Goal: Task Accomplishment & Management: Complete application form

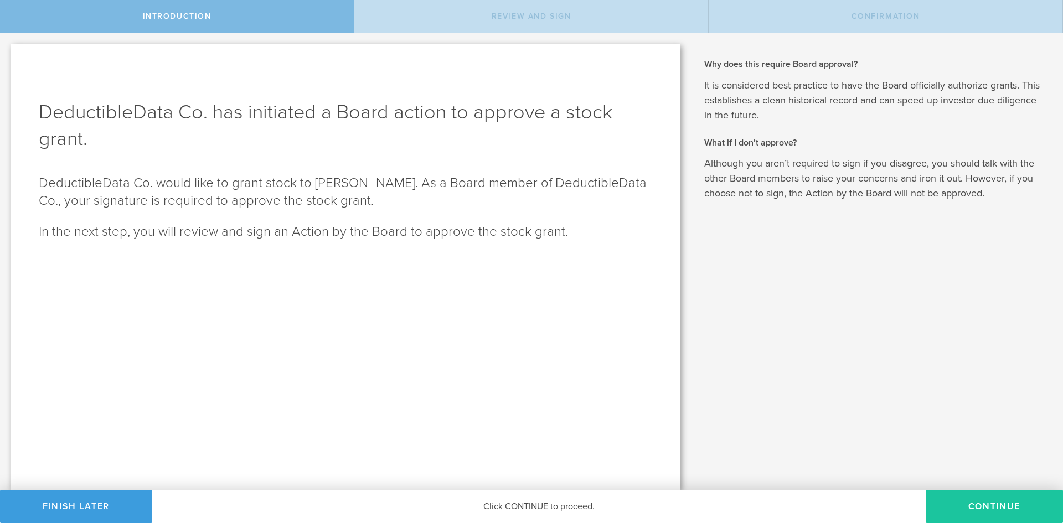
click at [984, 509] on button "Continue" at bounding box center [994, 506] width 137 height 33
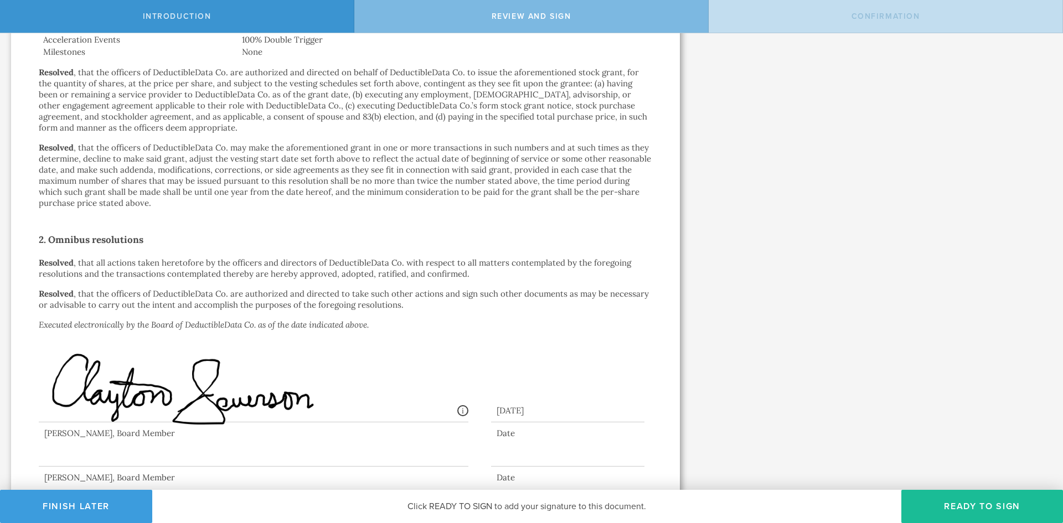
scroll to position [577, 0]
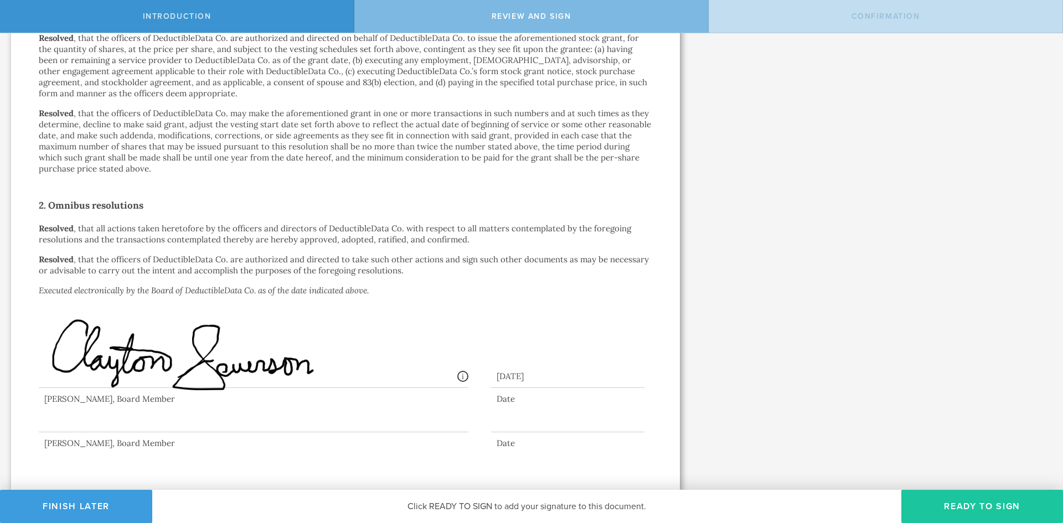
click at [970, 497] on button "Ready to Sign" at bounding box center [982, 506] width 162 height 33
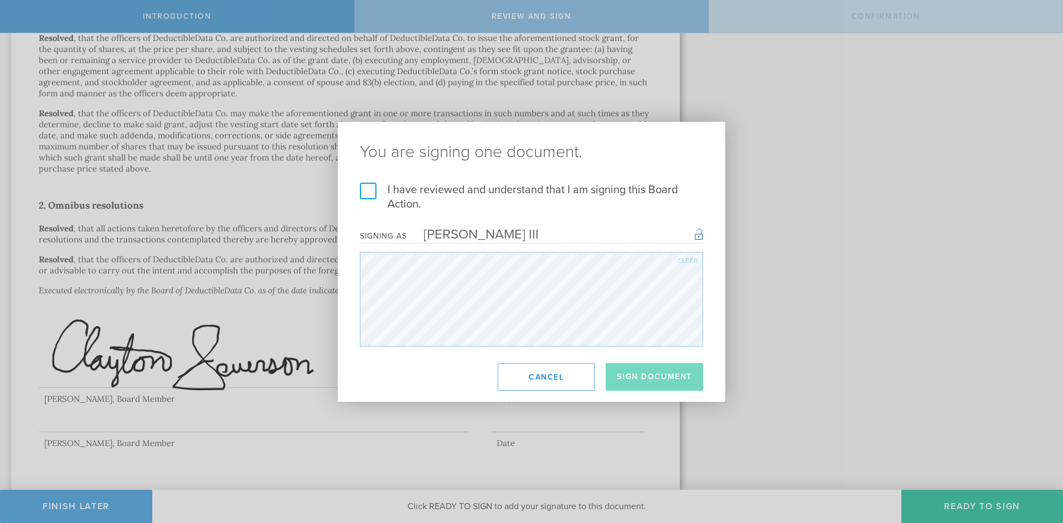
click at [509, 192] on label "I have reviewed and understand that I am signing this Board Action." at bounding box center [531, 197] width 343 height 29
click at [0, 0] on input "I have reviewed and understand that I am signing this Board Action." at bounding box center [0, 0] width 0 height 0
click at [669, 369] on button "Sign Document" at bounding box center [654, 377] width 97 height 28
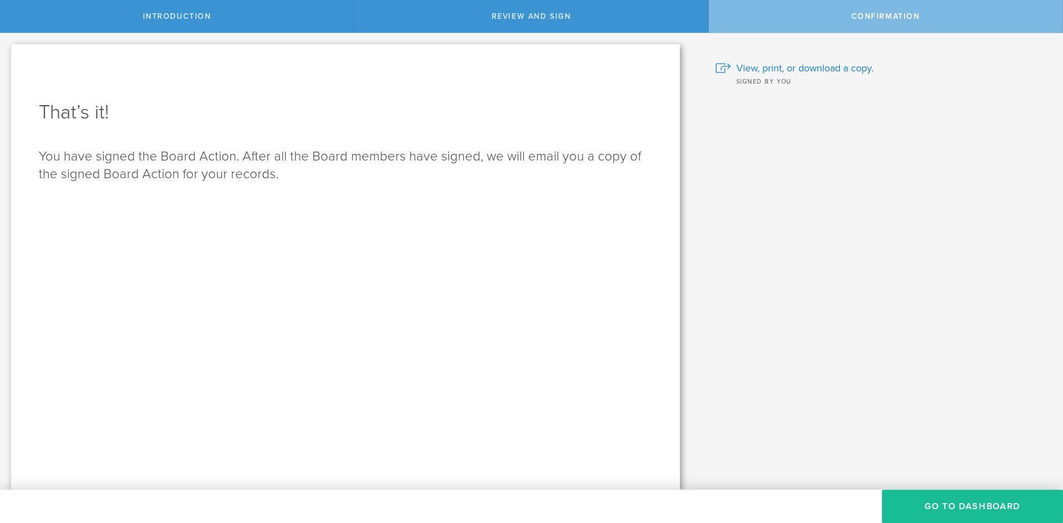
scroll to position [0, 0]
click at [965, 492] on button "Go to Dashboard" at bounding box center [972, 506] width 181 height 33
